Goal: Transaction & Acquisition: Purchase product/service

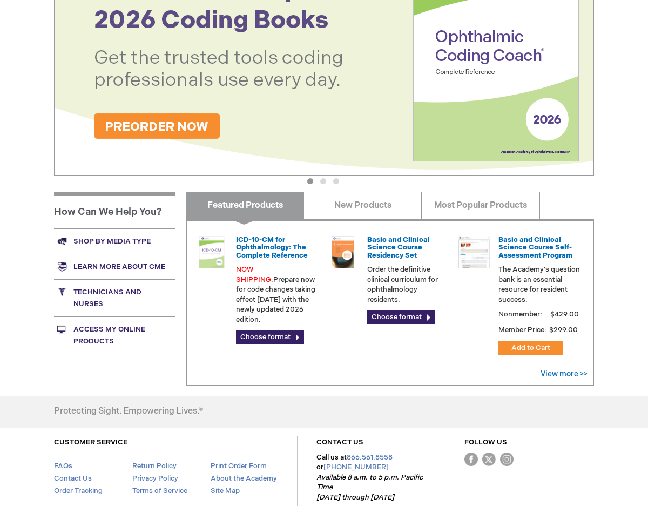
scroll to position [270, 0]
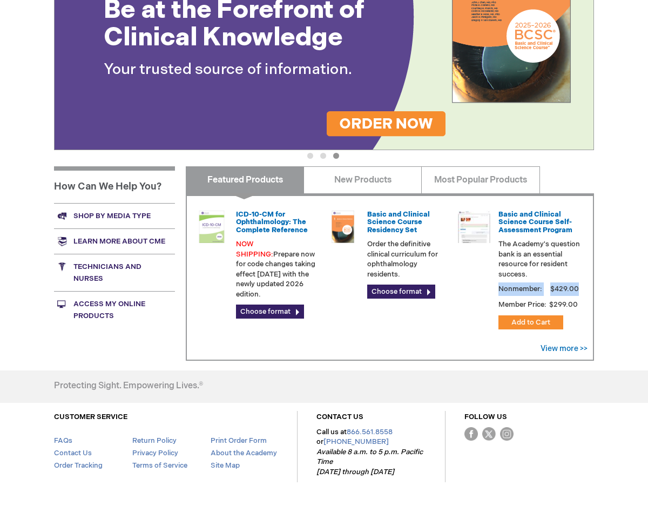
click at [544, 283] on div "Nonmember: $429.00" at bounding box center [544, 288] width 92 height 13
click at [446, 280] on div "Basic and Clinical Science Course Residency Set Order the definitive clinical c…" at bounding box center [388, 255] width 123 height 88
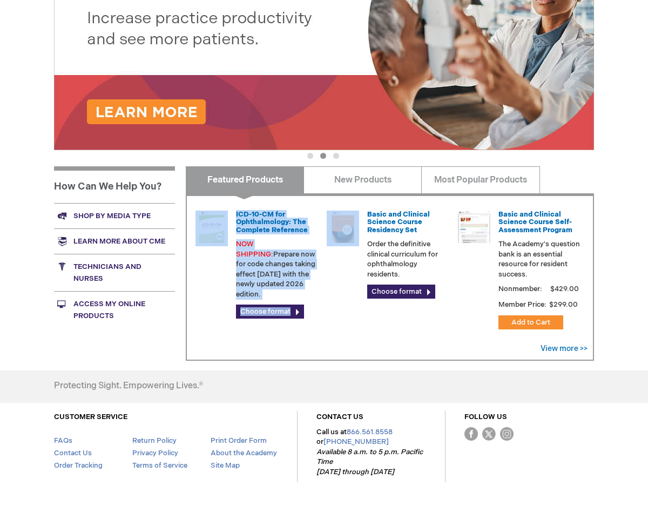
click at [344, 198] on div "ICD-10-CM for Ophthalmology: The Complete Reference NOW SHIPPING: Prepare now f…" at bounding box center [390, 276] width 408 height 167
click at [349, 184] on link "New Products" at bounding box center [362, 179] width 118 height 27
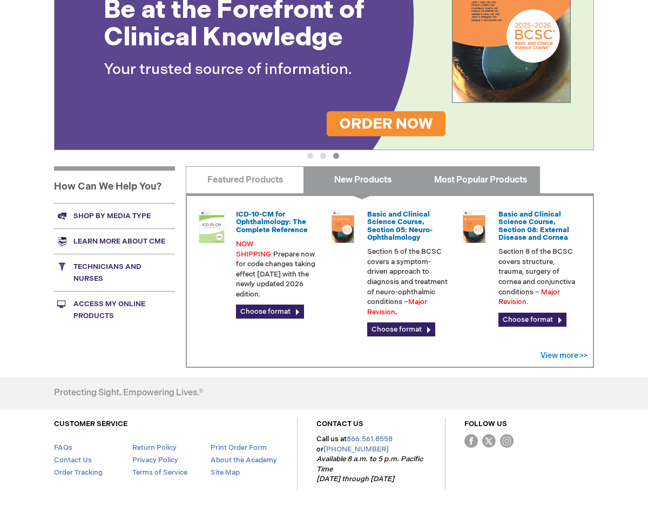
click at [468, 182] on link "Most Popular Products" at bounding box center [480, 179] width 118 height 27
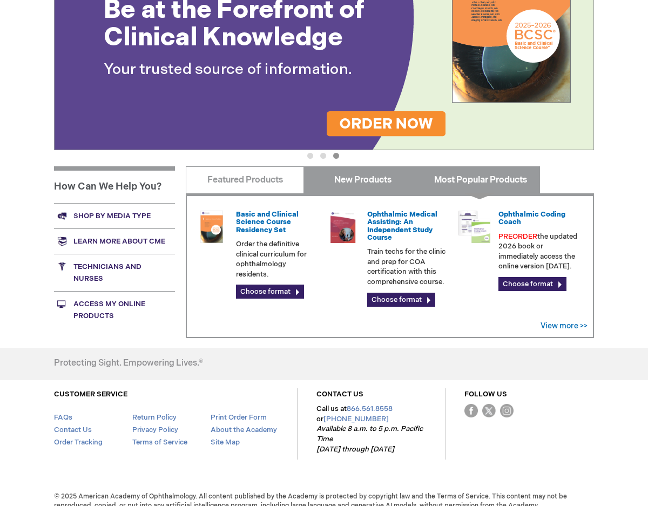
click at [365, 185] on link "New Products" at bounding box center [362, 179] width 118 height 27
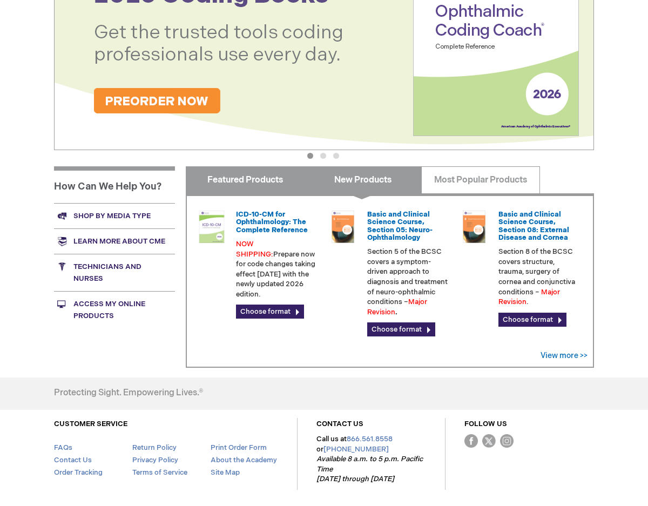
click at [272, 171] on link "Featured Products" at bounding box center [245, 179] width 118 height 27
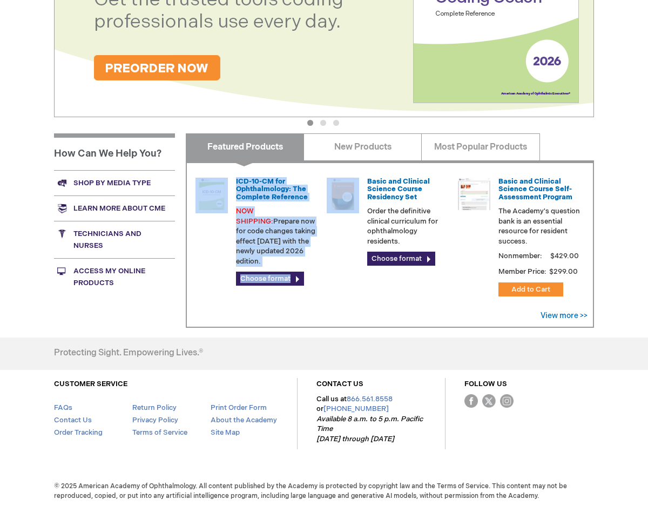
scroll to position [306, 0]
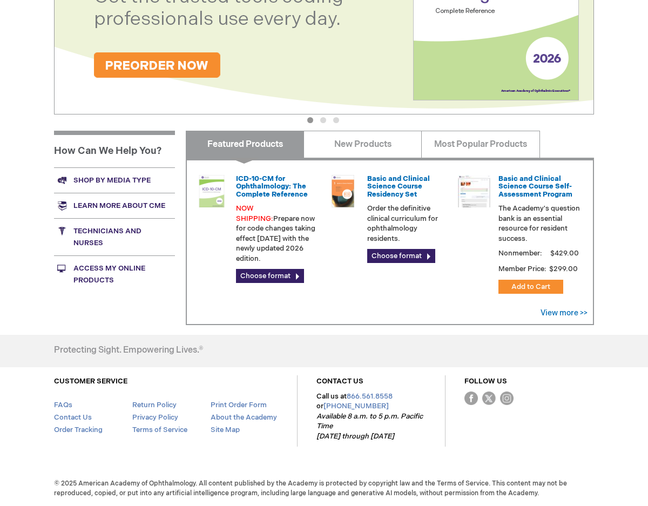
click at [294, 347] on div "Protecting Sight. Empowering Lives.®" at bounding box center [216, 350] width 324 height 31
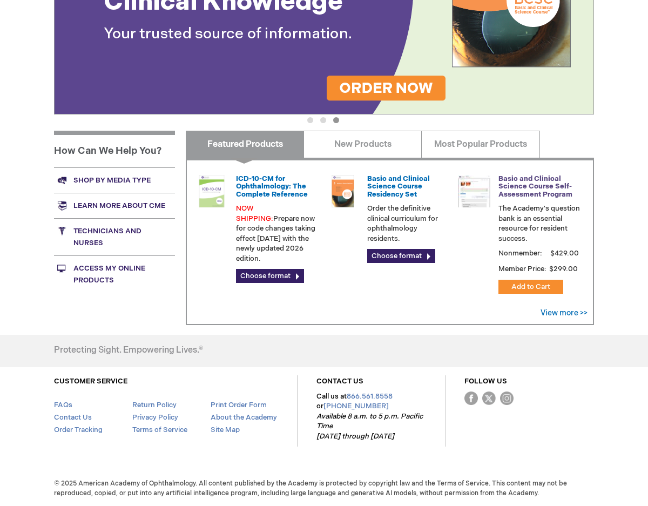
click at [510, 186] on link "Basic and Clinical Science Course Self-Assessment Program" at bounding box center [535, 186] width 74 height 24
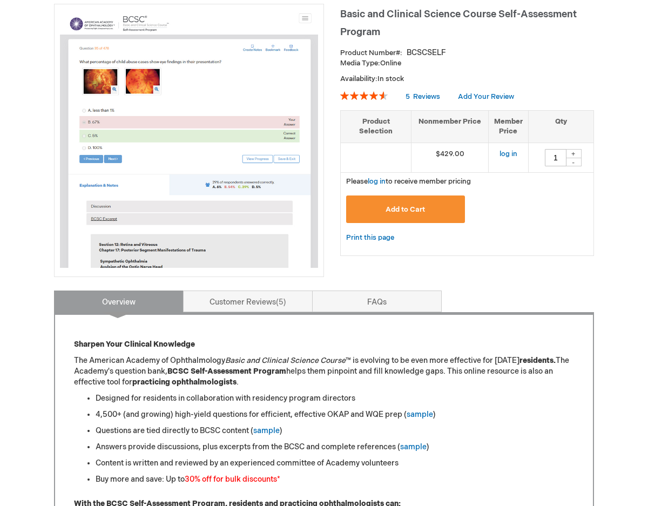
scroll to position [162, 0]
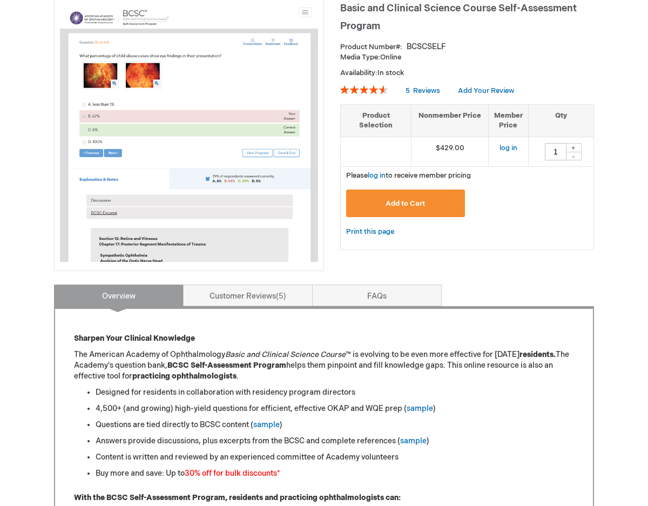
click at [206, 191] on img at bounding box center [189, 133] width 258 height 258
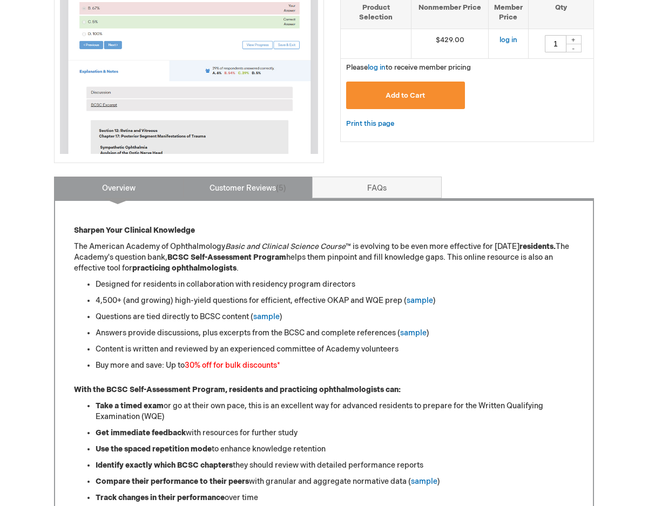
scroll to position [0, 0]
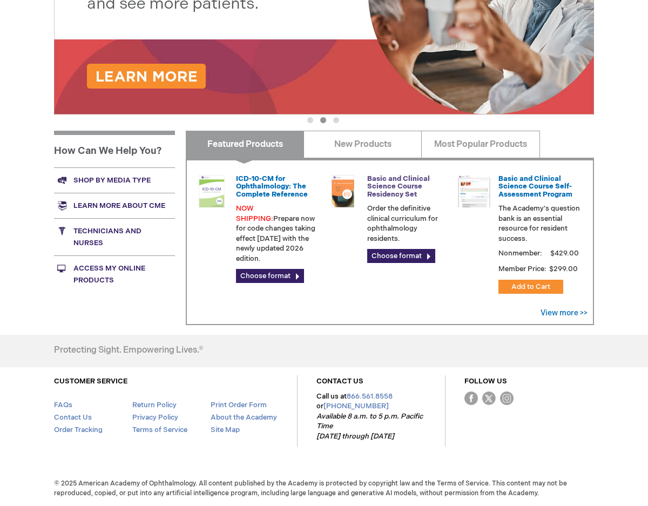
click at [396, 195] on link "Basic and Clinical Science Course Residency Set" at bounding box center [398, 186] width 63 height 24
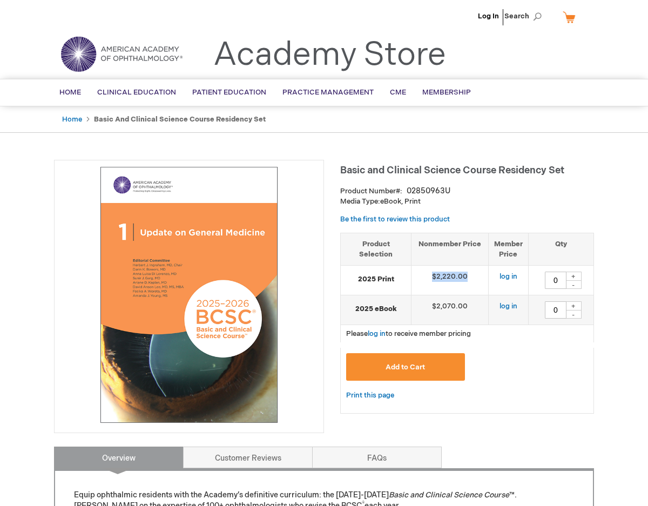
drag, startPoint x: 470, startPoint y: 274, endPoint x: 417, endPoint y: 273, distance: 52.4
click at [417, 273] on td "$2,220.00" at bounding box center [449, 281] width 77 height 30
click at [310, 299] on img at bounding box center [189, 295] width 258 height 258
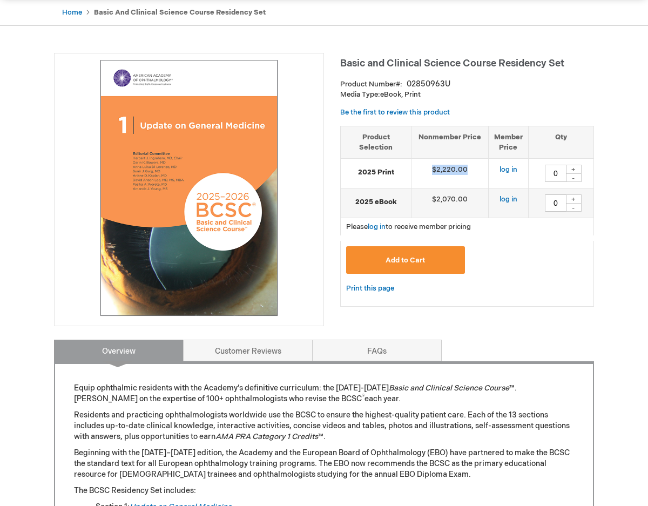
scroll to position [108, 0]
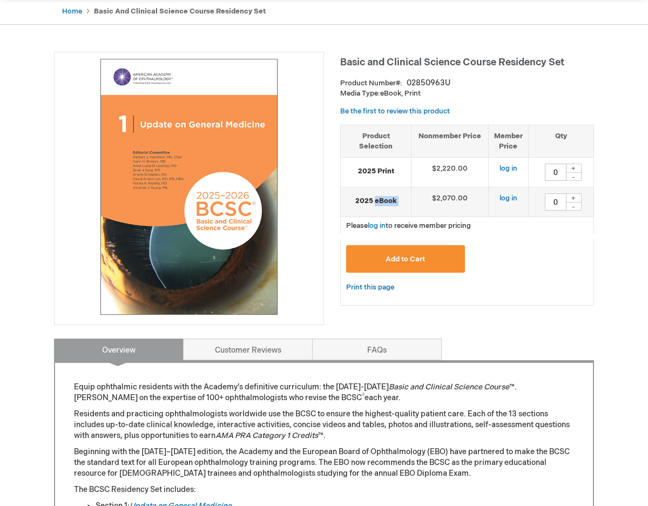
drag, startPoint x: 374, startPoint y: 199, endPoint x: 423, endPoint y: 199, distance: 49.1
click at [421, 199] on tr "2025 eBook $2,070.00 log in 0 + -" at bounding box center [467, 202] width 253 height 30
drag, startPoint x: 459, startPoint y: 199, endPoint x: 440, endPoint y: 201, distance: 19.0
click at [440, 201] on td "$2,070.00" at bounding box center [449, 202] width 77 height 30
click at [444, 206] on td "$2,070.00" at bounding box center [449, 202] width 77 height 30
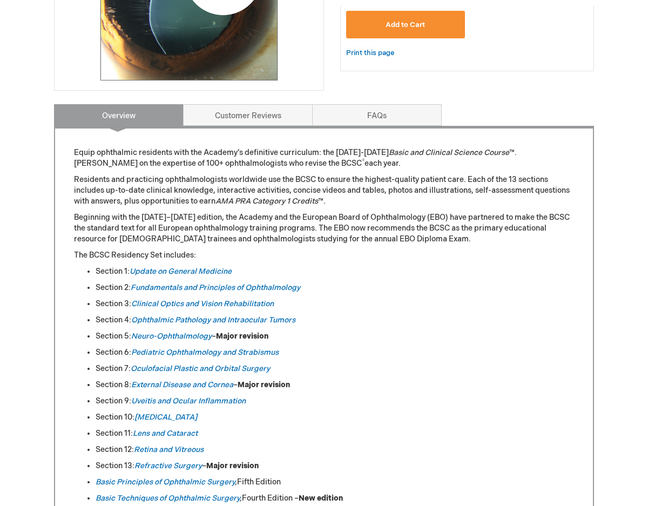
scroll to position [378, 0]
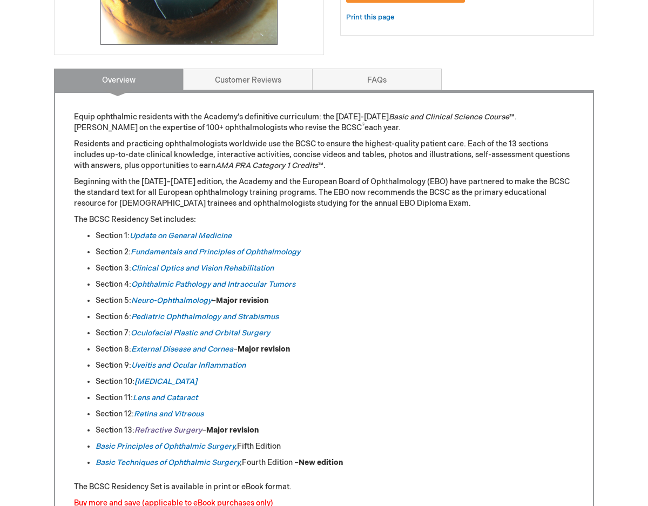
click at [188, 429] on em "Refractive Surgery" at bounding box center [167, 429] width 67 height 9
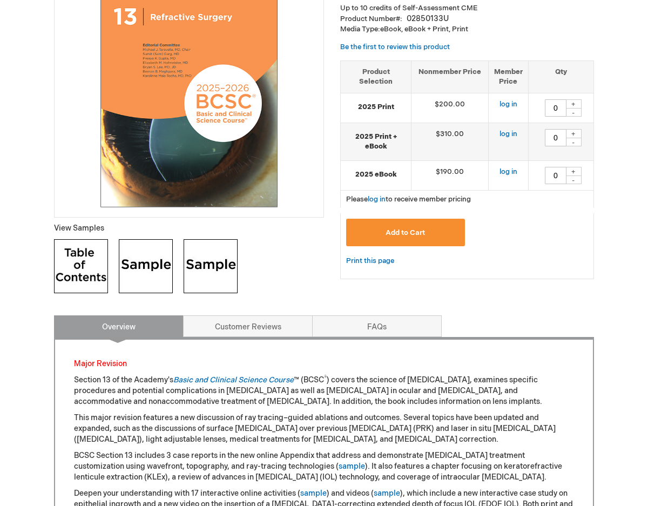
scroll to position [216, 0]
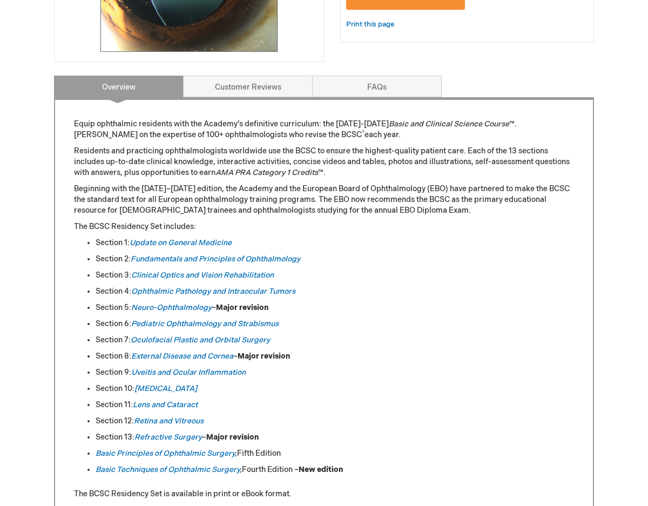
scroll to position [216, 0]
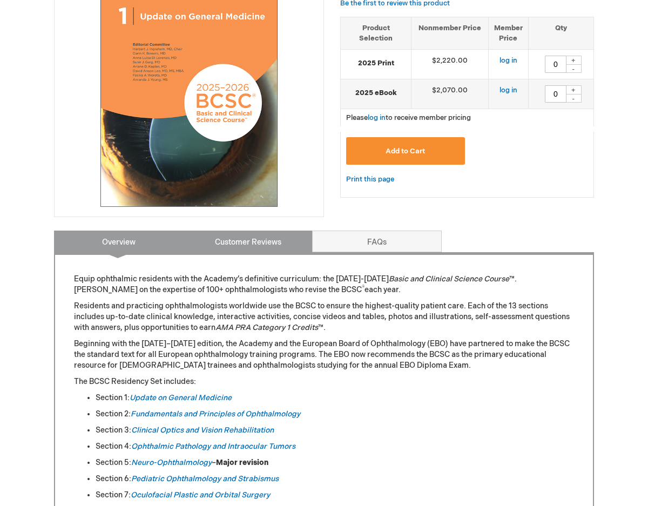
click at [260, 235] on link "Customer Reviews" at bounding box center [248, 241] width 130 height 22
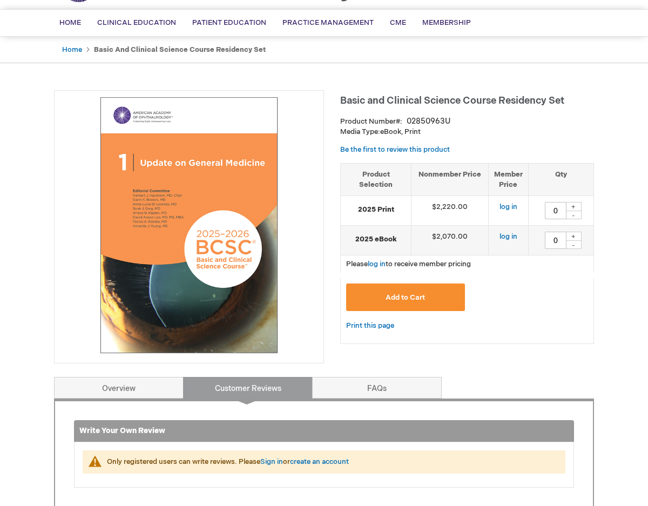
scroll to position [54, 0]
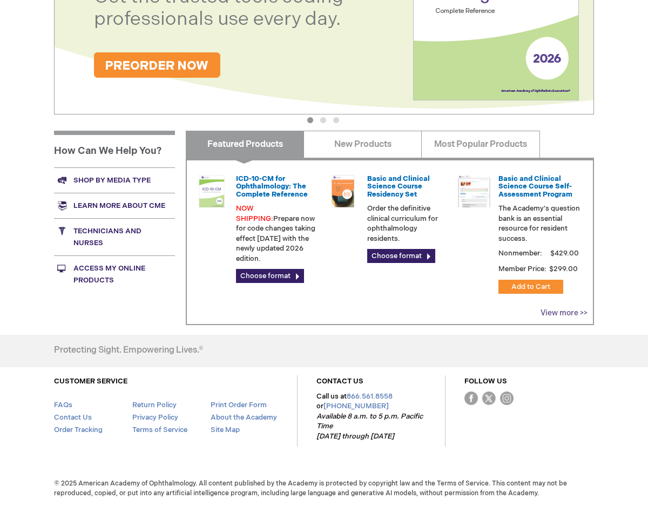
click at [555, 317] on link "View more >>" at bounding box center [563, 312] width 47 height 9
